Goal: Find specific page/section: Find specific page/section

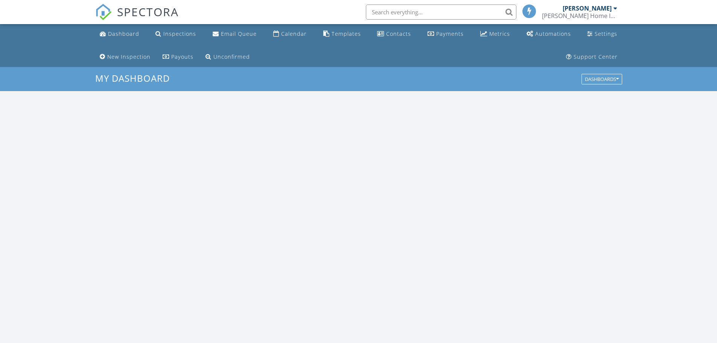
scroll to position [696, 728]
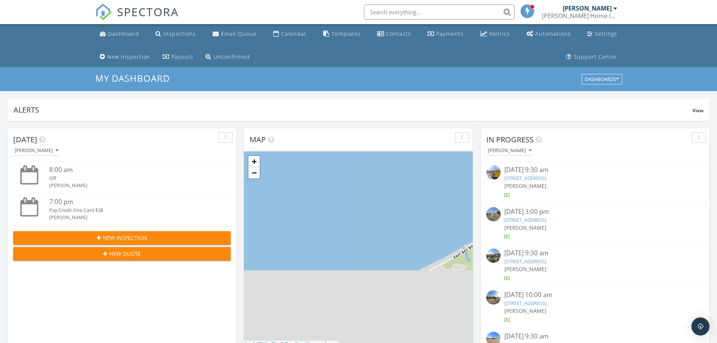
click at [384, 11] on input "text" at bounding box center [439, 12] width 150 height 15
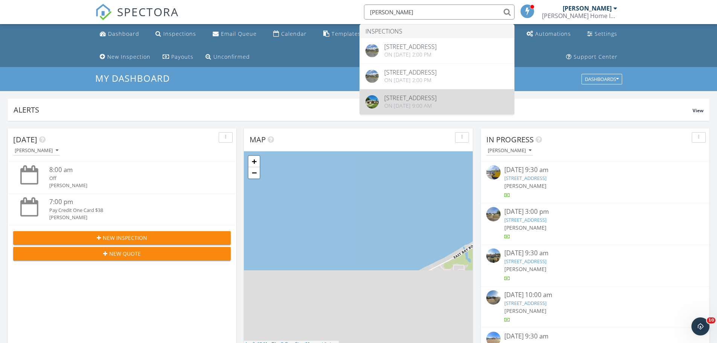
type input "[PERSON_NAME]"
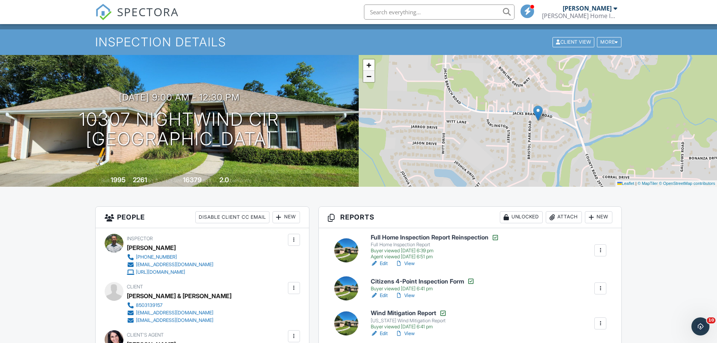
click at [365, 74] on link "−" at bounding box center [368, 76] width 11 height 11
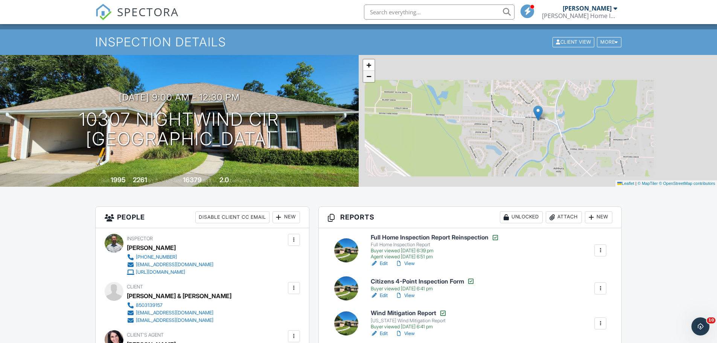
click at [365, 74] on link "−" at bounding box center [368, 76] width 11 height 11
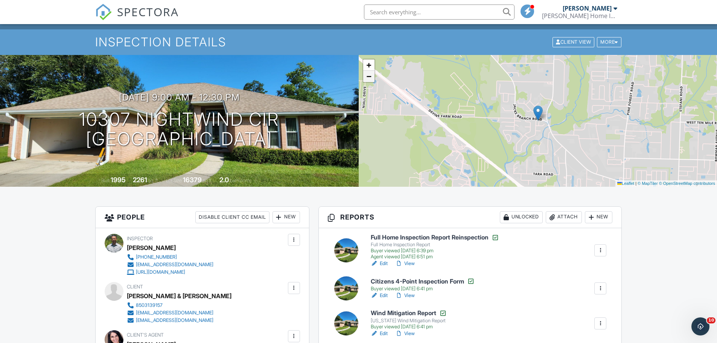
click at [365, 74] on link "−" at bounding box center [368, 76] width 11 height 11
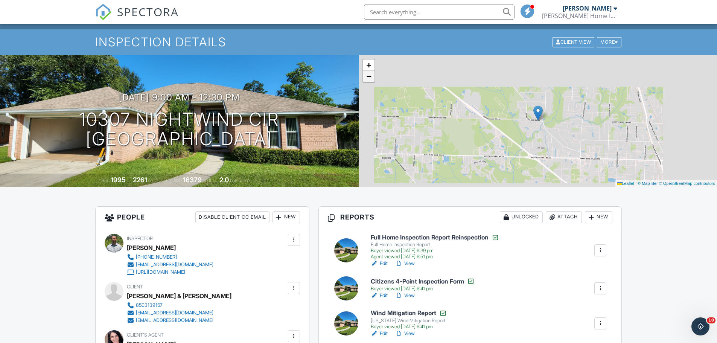
click at [365, 74] on link "−" at bounding box center [368, 76] width 11 height 11
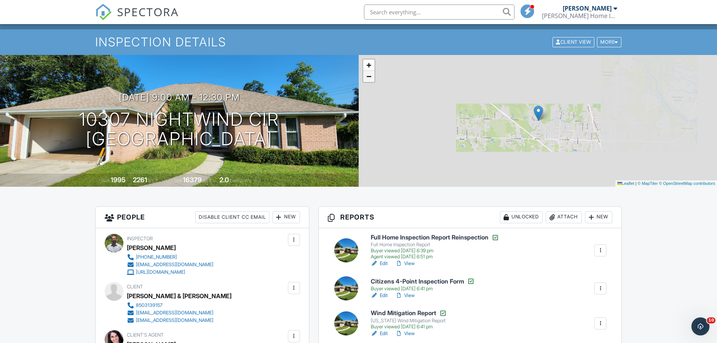
click at [365, 74] on link "−" at bounding box center [368, 76] width 11 height 11
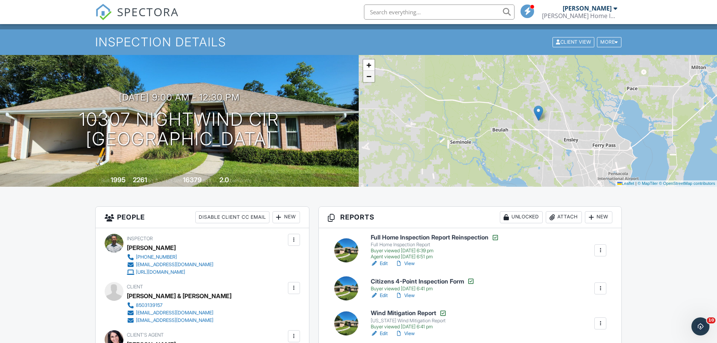
click at [365, 74] on link "−" at bounding box center [368, 76] width 11 height 11
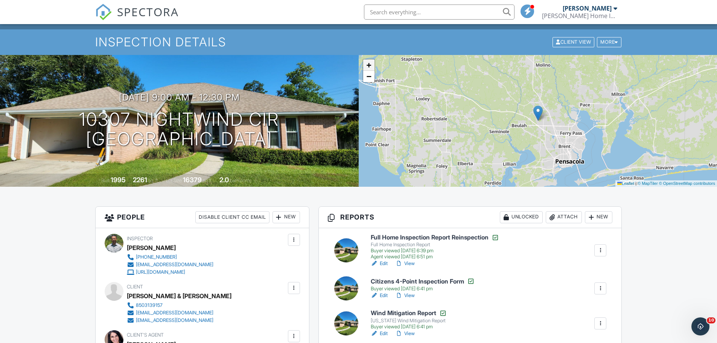
click at [367, 67] on span "+" at bounding box center [368, 64] width 5 height 9
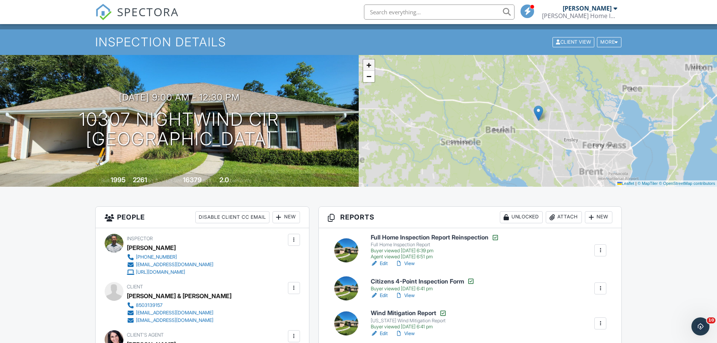
click at [367, 67] on span "+" at bounding box center [368, 64] width 5 height 9
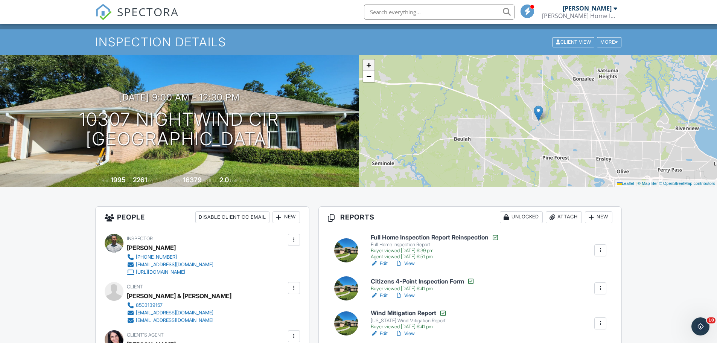
click at [367, 67] on span "+" at bounding box center [368, 64] width 5 height 9
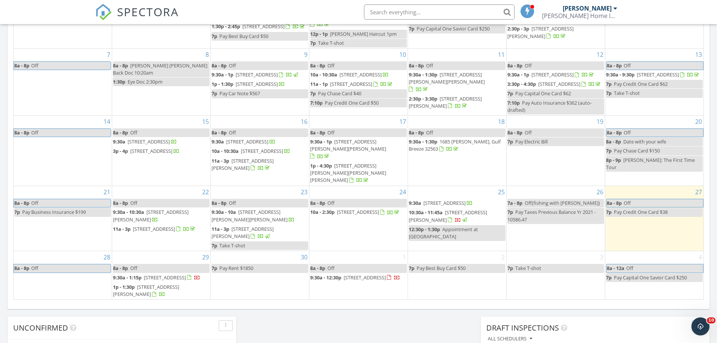
scroll to position [53, 0]
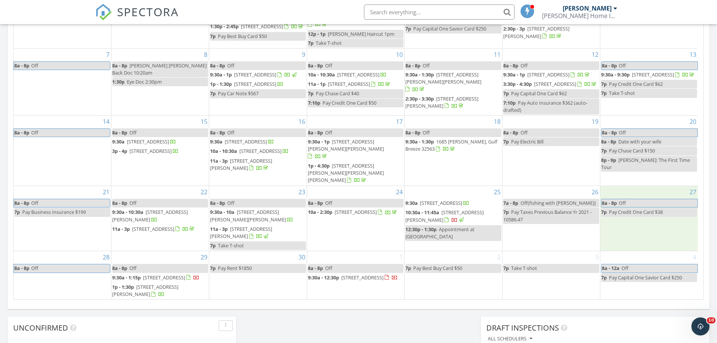
click at [618, 225] on div "27 8a - 8p Off 7p Pay Credit One Card $38" at bounding box center [648, 218] width 97 height 65
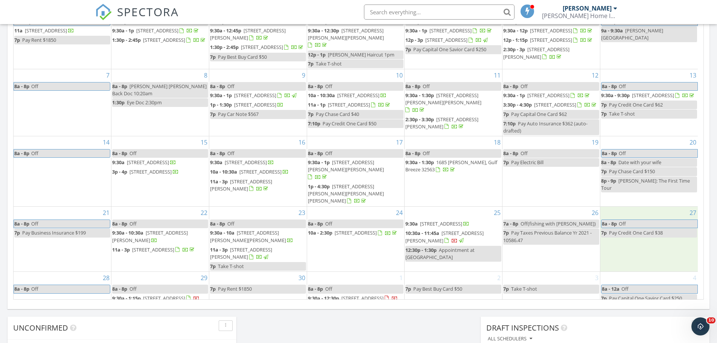
scroll to position [188, 0]
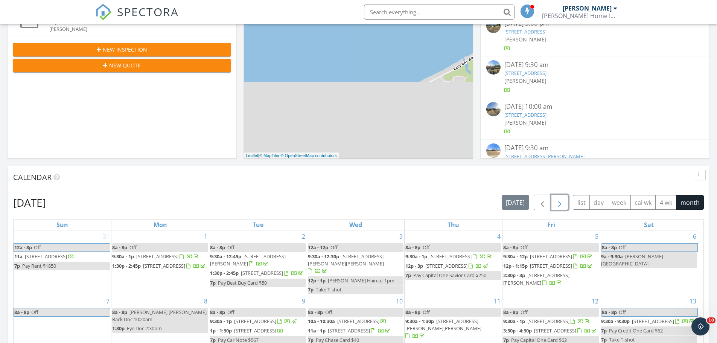
click at [564, 203] on button "button" at bounding box center [560, 201] width 18 height 15
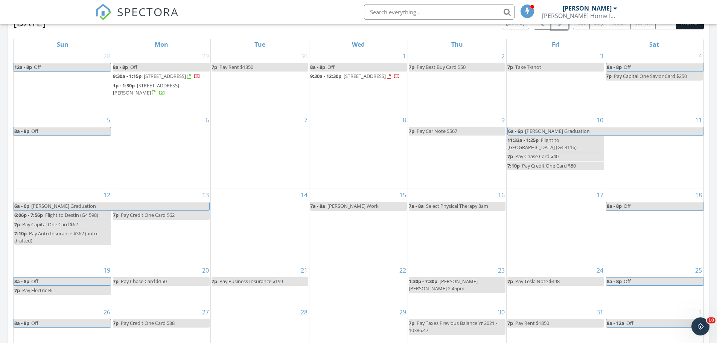
scroll to position [113, 0]
